Goal: Task Accomplishment & Management: Manage account settings

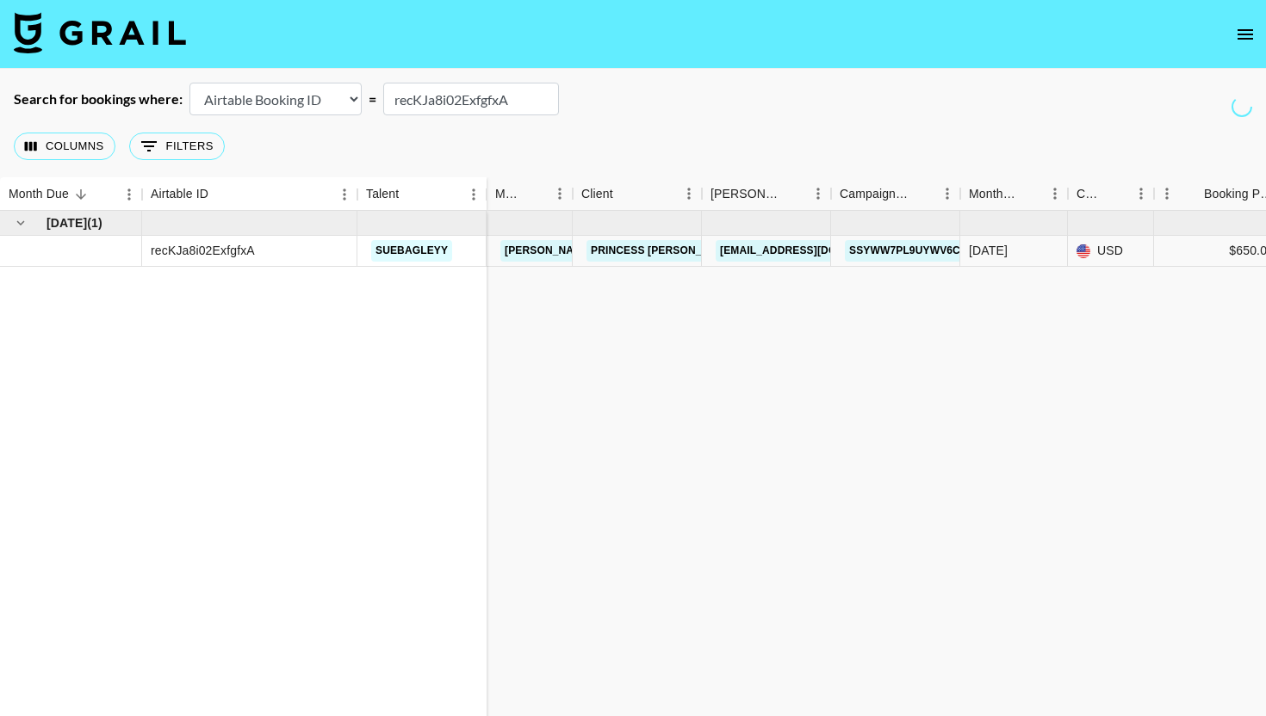
type input "recKJa8i02ExfgfxA"
click at [606, 253] on link "Princess [PERSON_NAME] USA" at bounding box center [675, 251] width 179 height 22
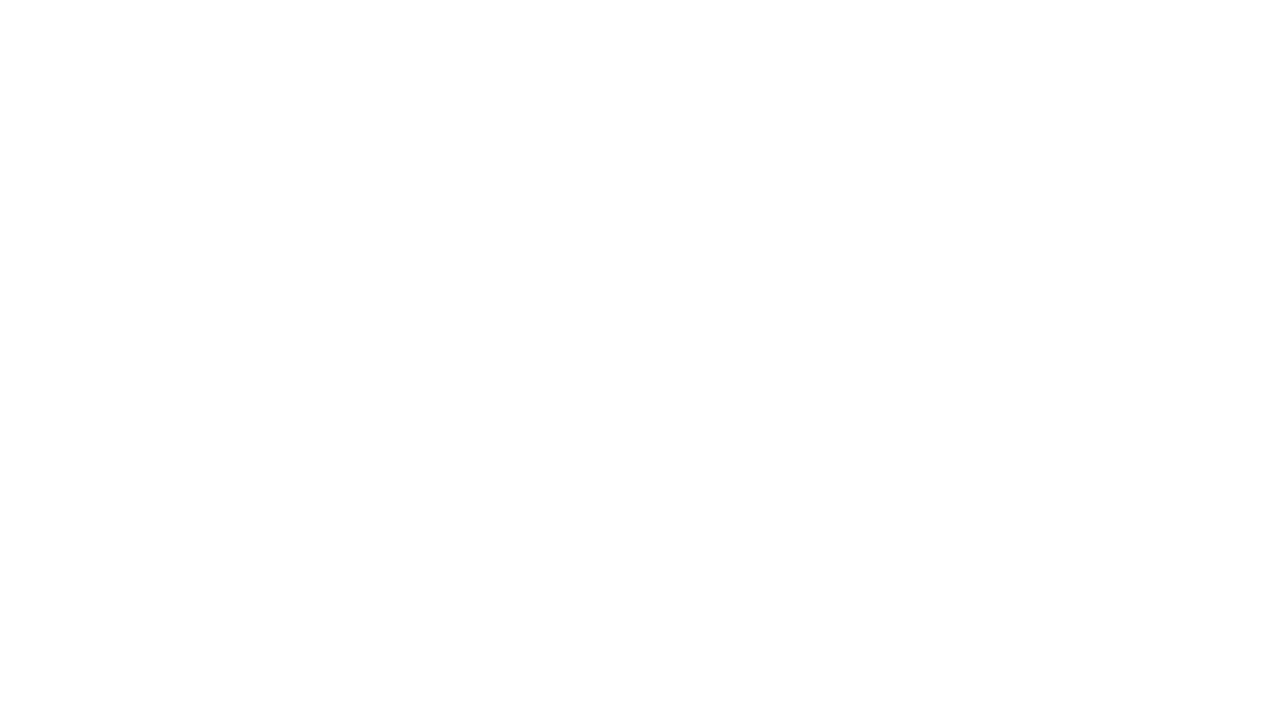
select select "USD"
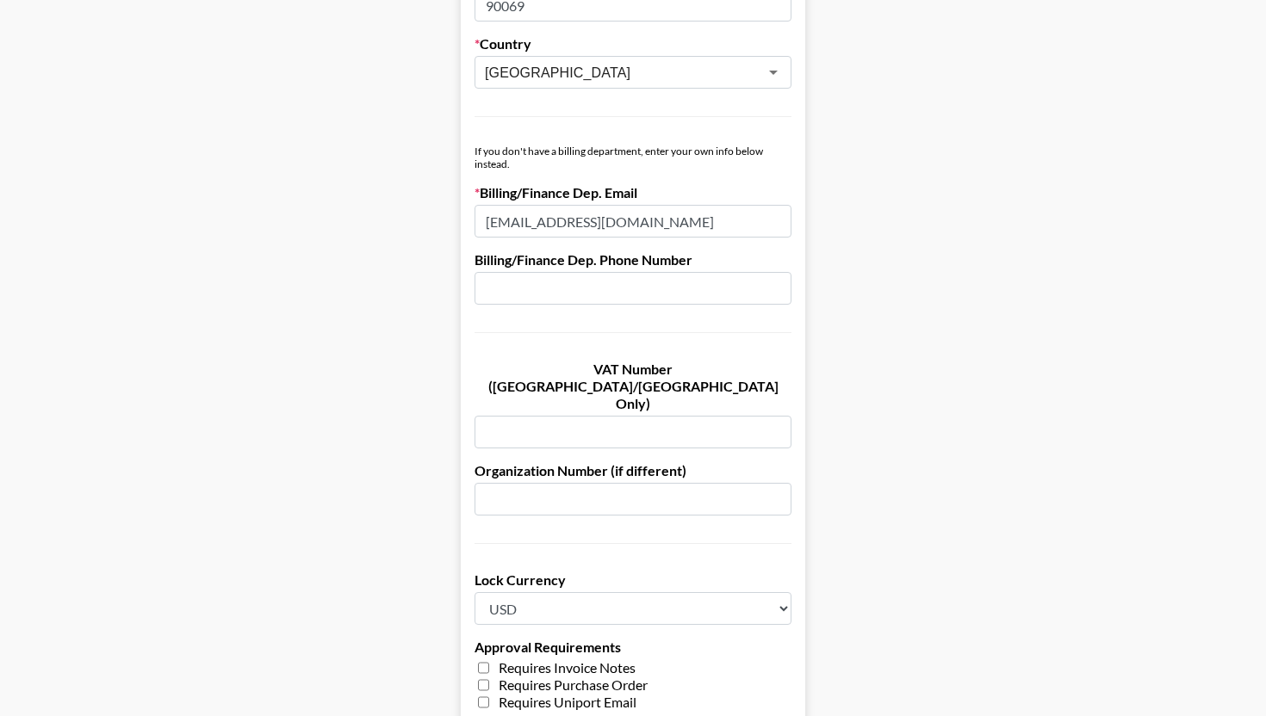
scroll to position [905, 0]
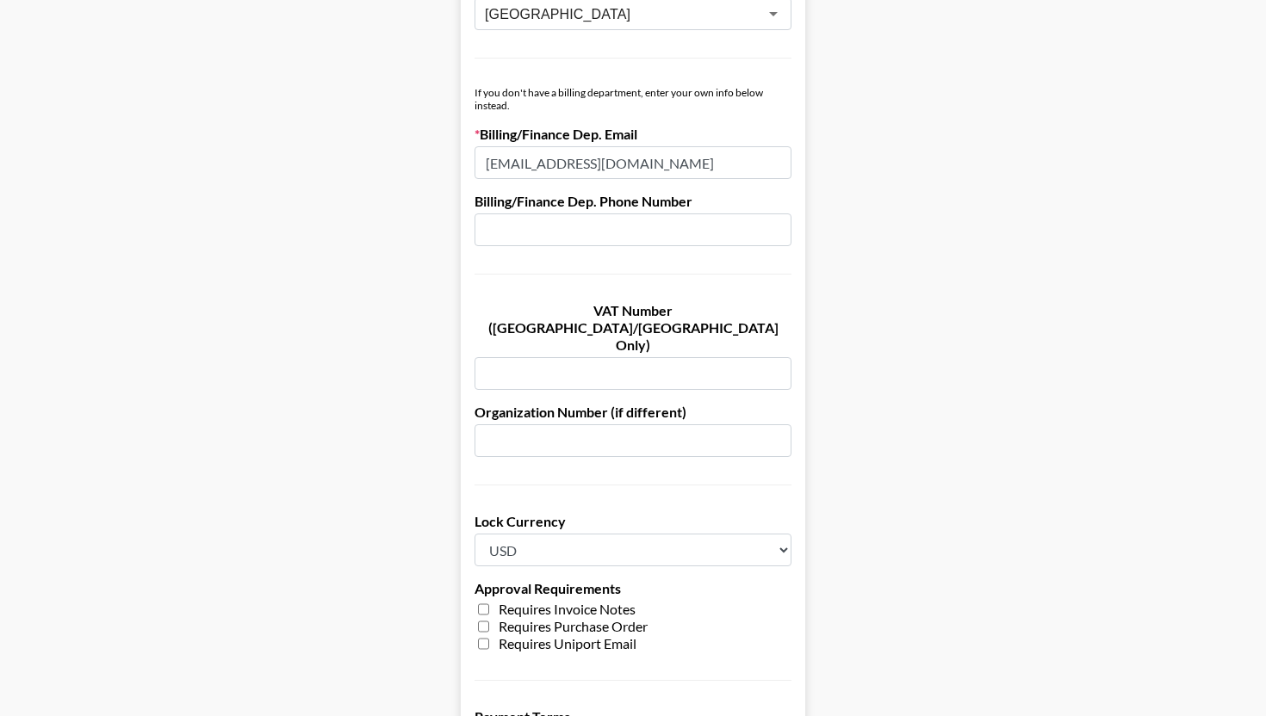
click at [567, 534] on select "Any Currency Allowed USD GBP EUR CAD AUD" at bounding box center [633, 550] width 317 height 33
select select
click at [475, 534] on select "Any Currency Allowed USD GBP EUR CAD AUD" at bounding box center [633, 550] width 317 height 33
click at [903, 466] on main "Send New Client Form to Client Copy Link to Client Form Company Name Princess […" at bounding box center [633, 95] width 1238 height 1809
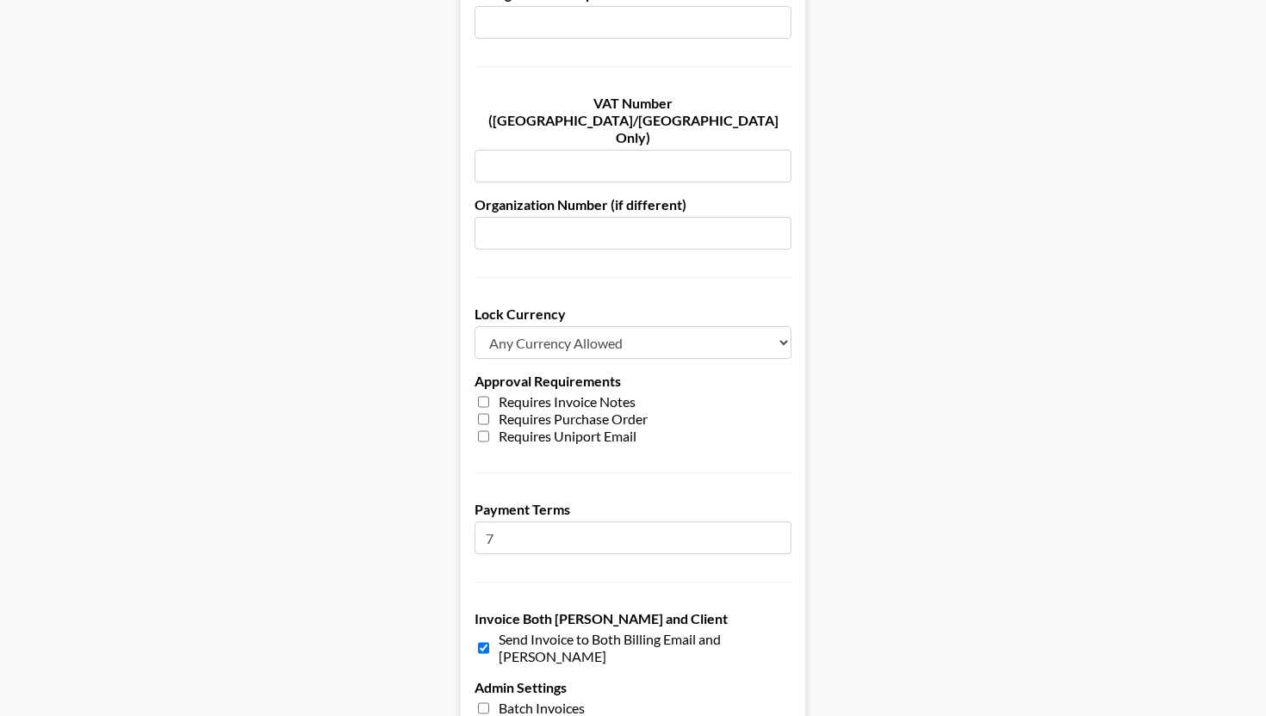
scroll to position [1251, 0]
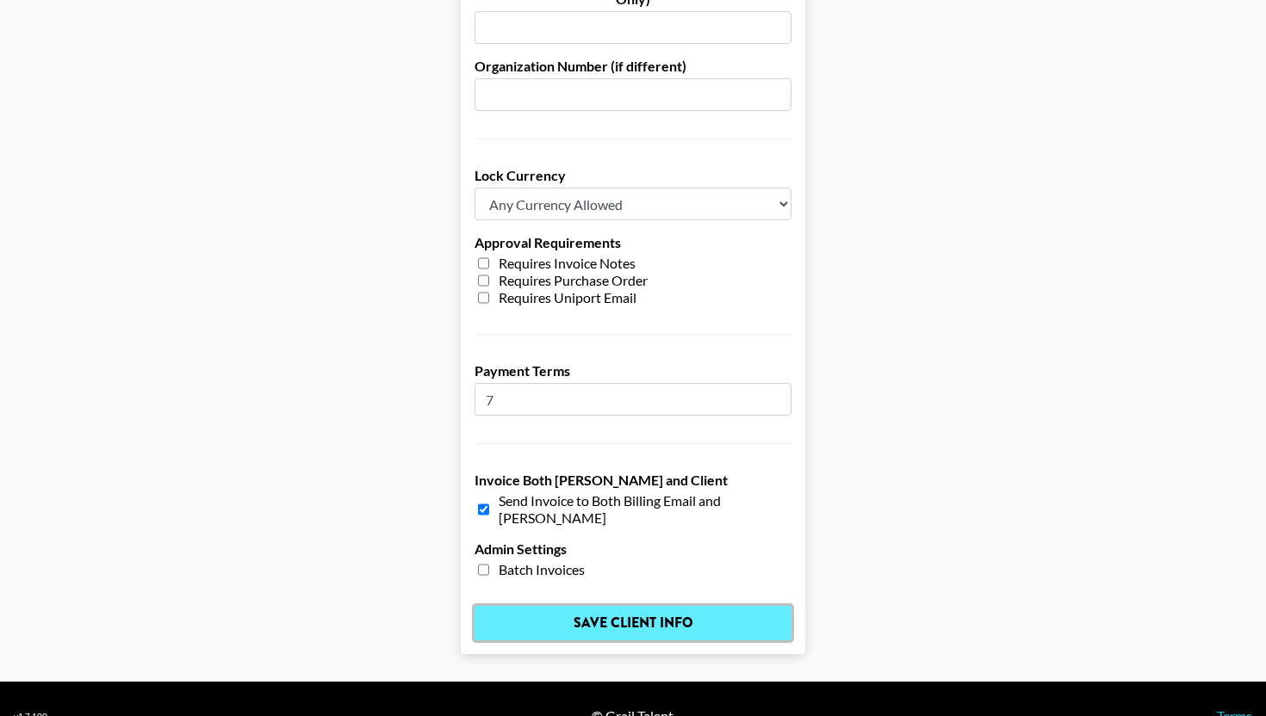
click at [693, 606] on input "Save Client Info" at bounding box center [633, 623] width 317 height 34
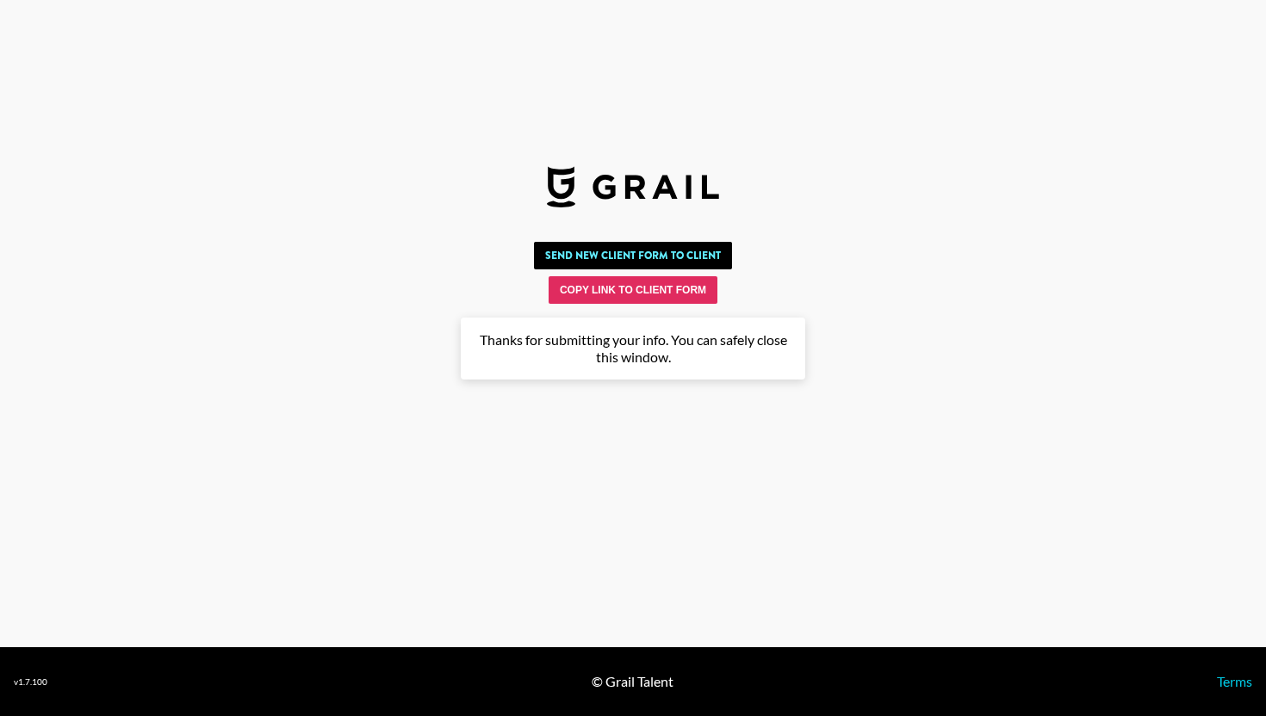
scroll to position [0, 0]
